Goal: Task Accomplishment & Management: Manage account settings

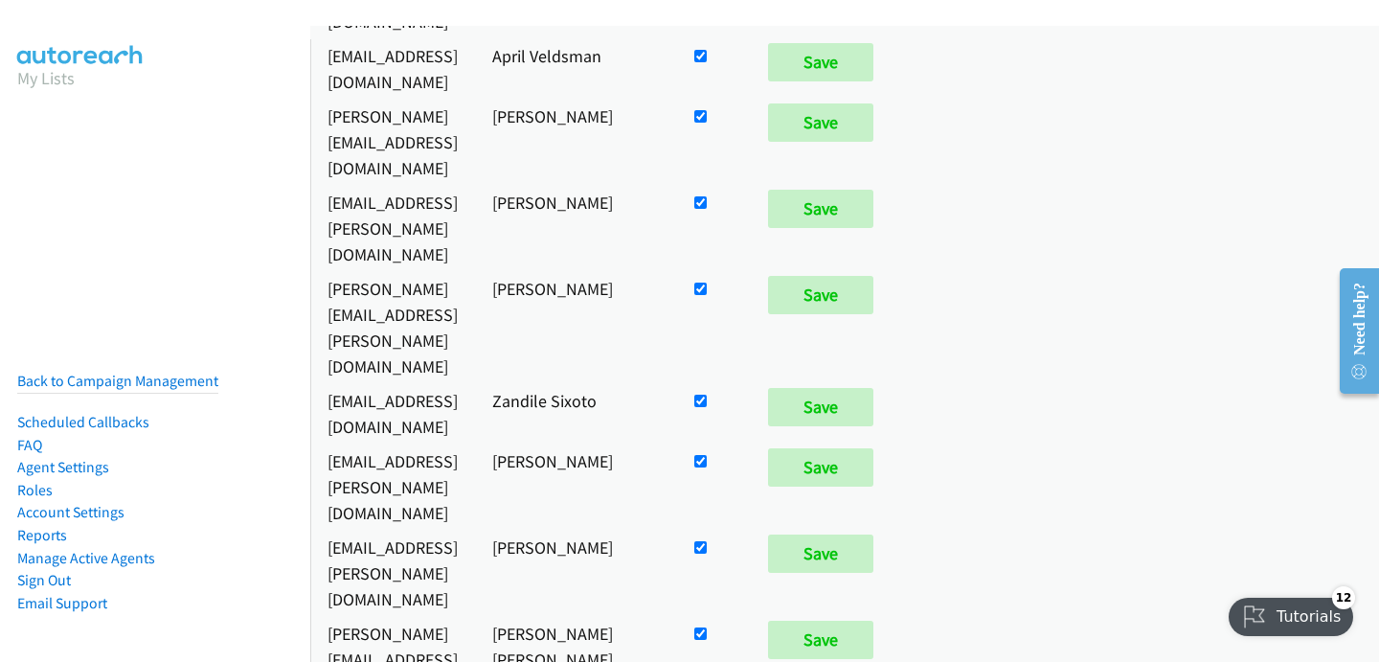
scroll to position [782, 0]
checkbox input "false"
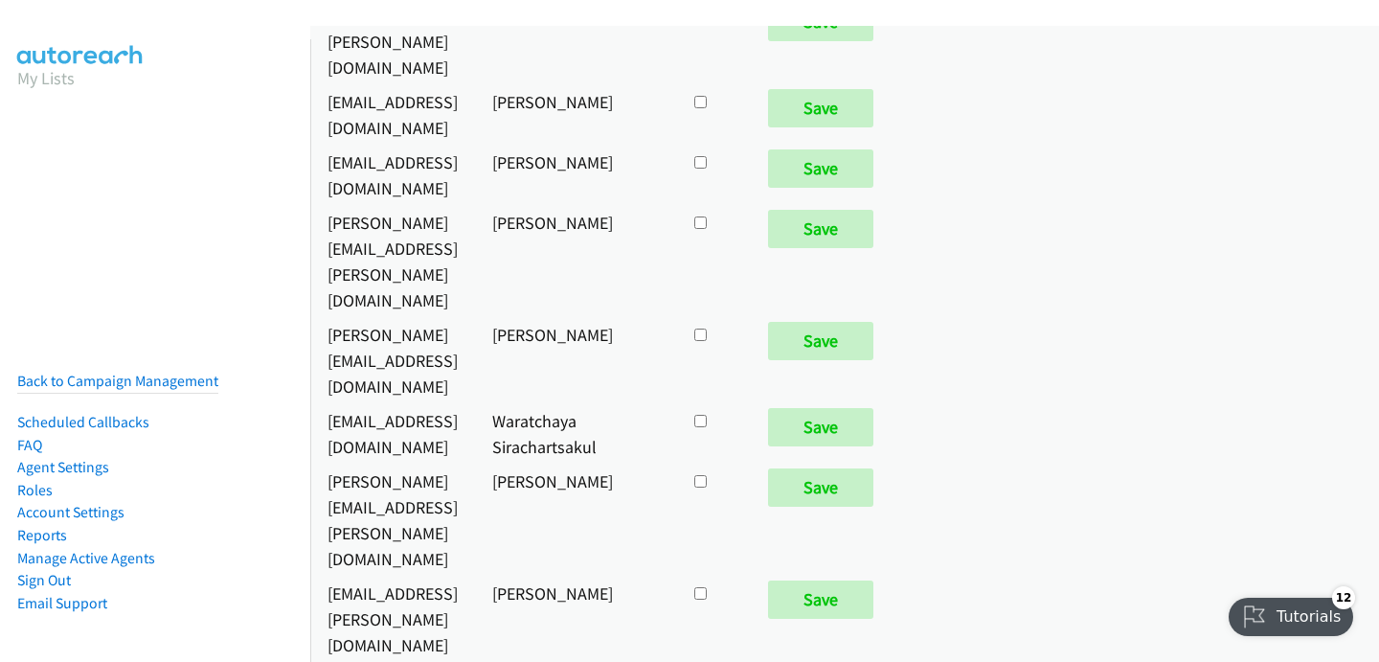
scroll to position [9145, 0]
checkbox input "true"
